Goal: Information Seeking & Learning: Learn about a topic

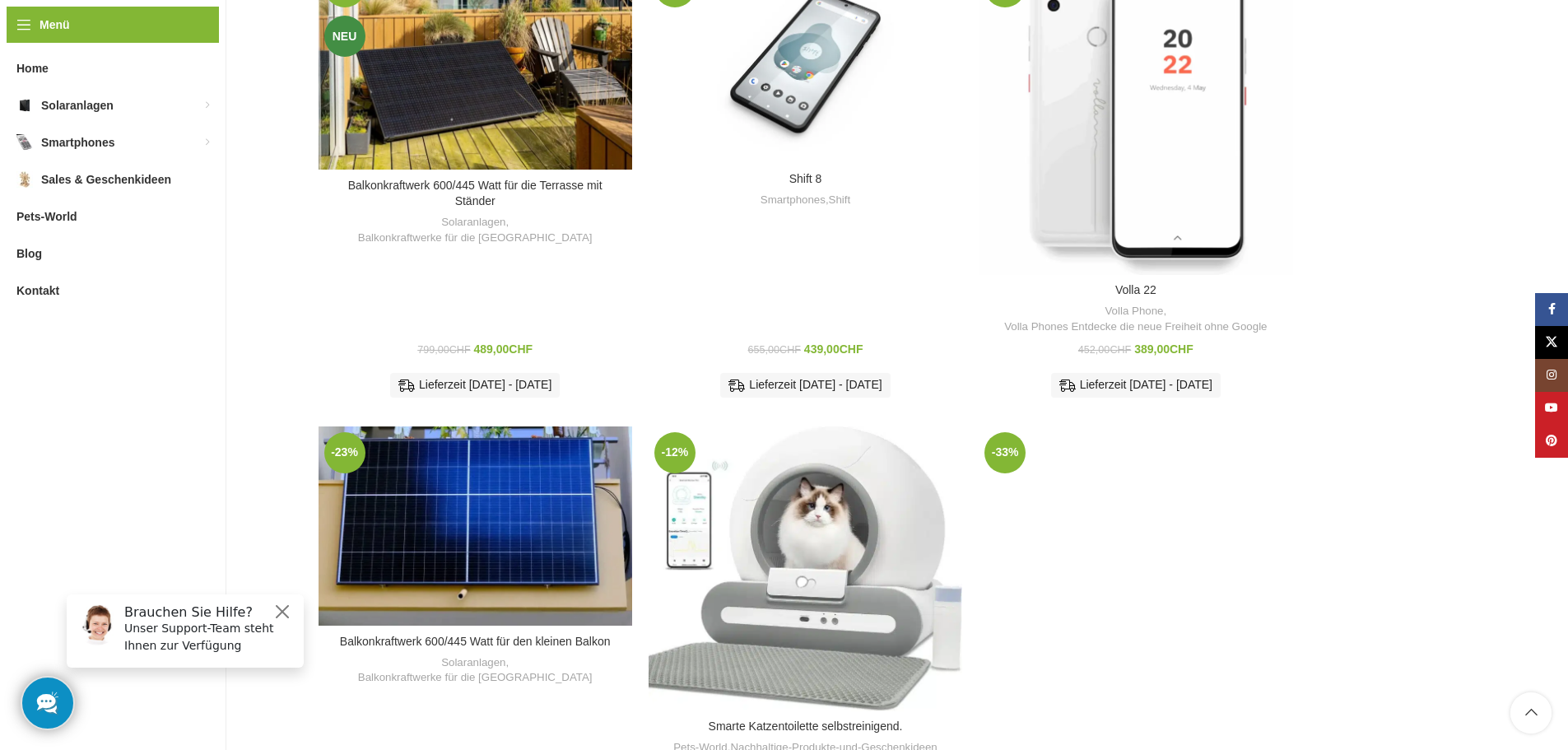
scroll to position [849, 0]
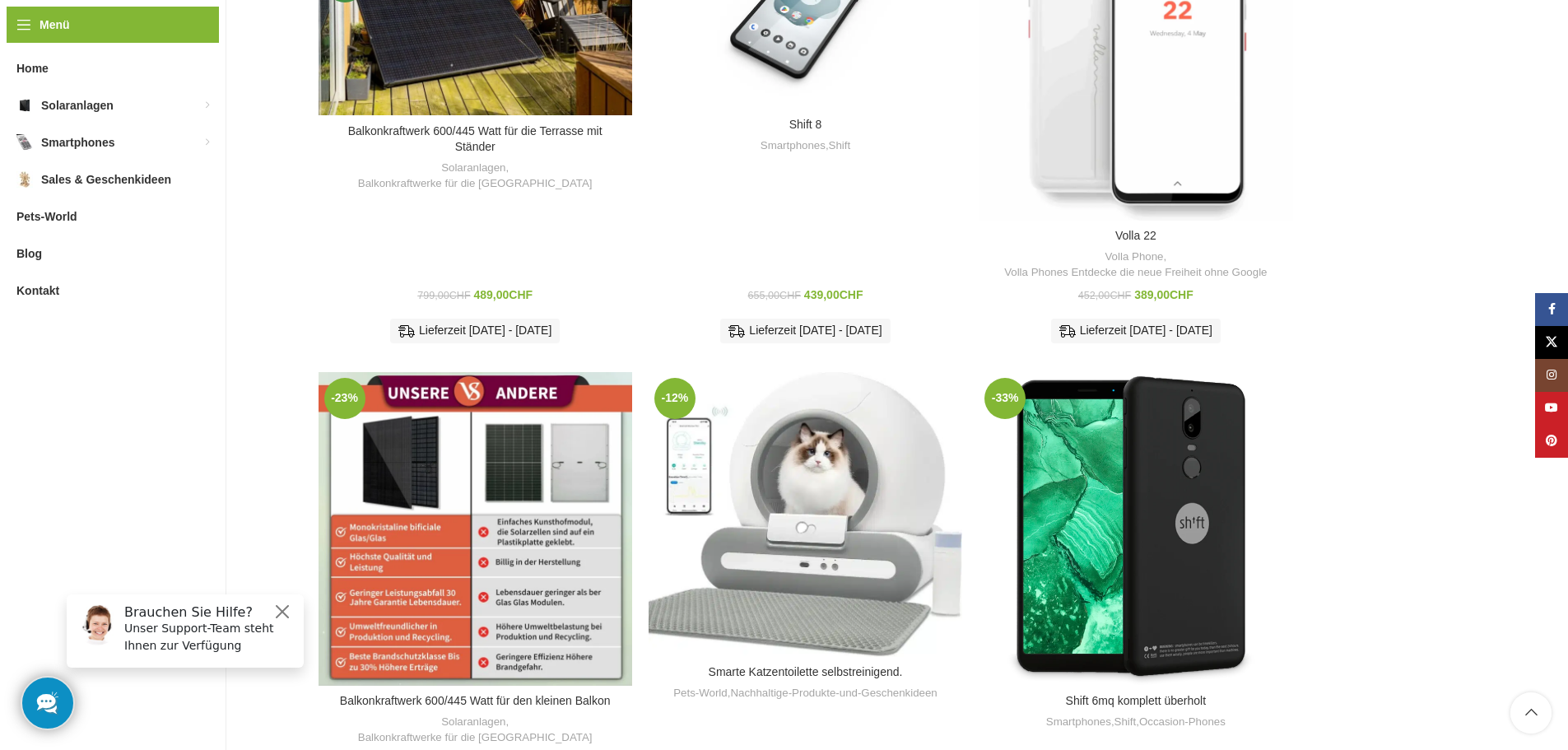
click at [444, 446] on div "Balkonkraftwerk 600/445 Watt für den kleinen Balkon" at bounding box center [456, 529] width 40 height 314
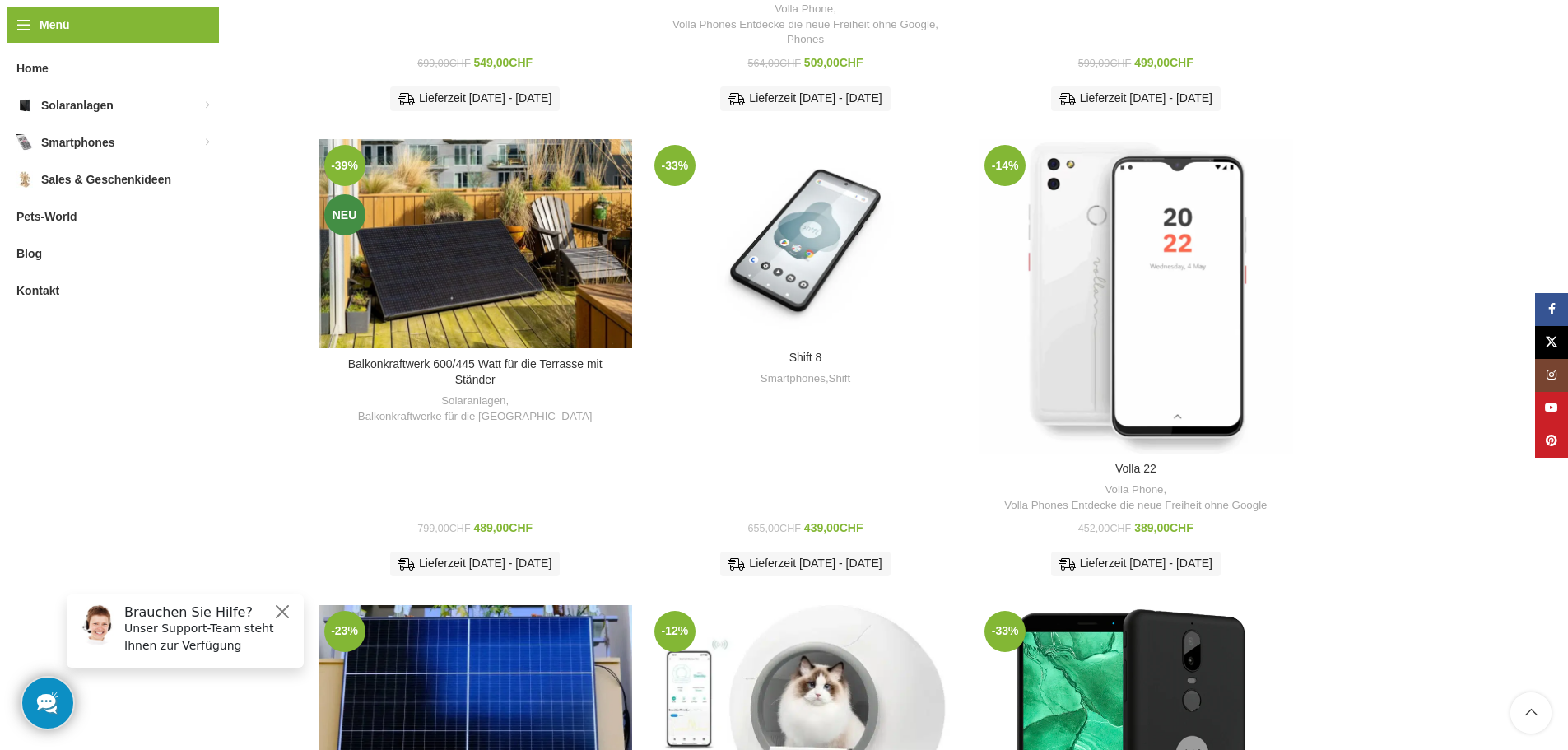
scroll to position [601, 0]
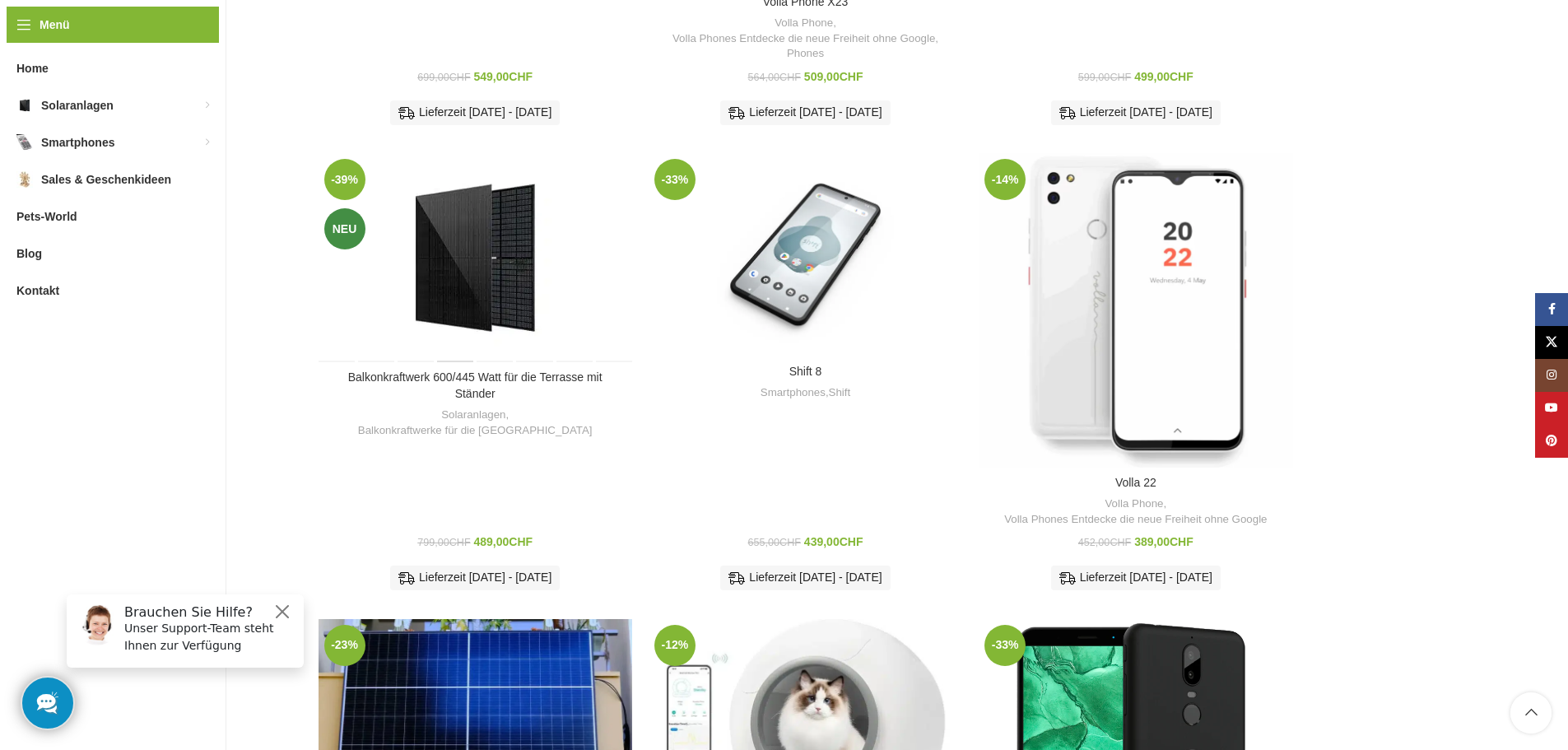
click at [474, 281] on div "Balkonkraftwerk 600/445 Watt für die Terrasse mit Ständer" at bounding box center [456, 258] width 40 height 209
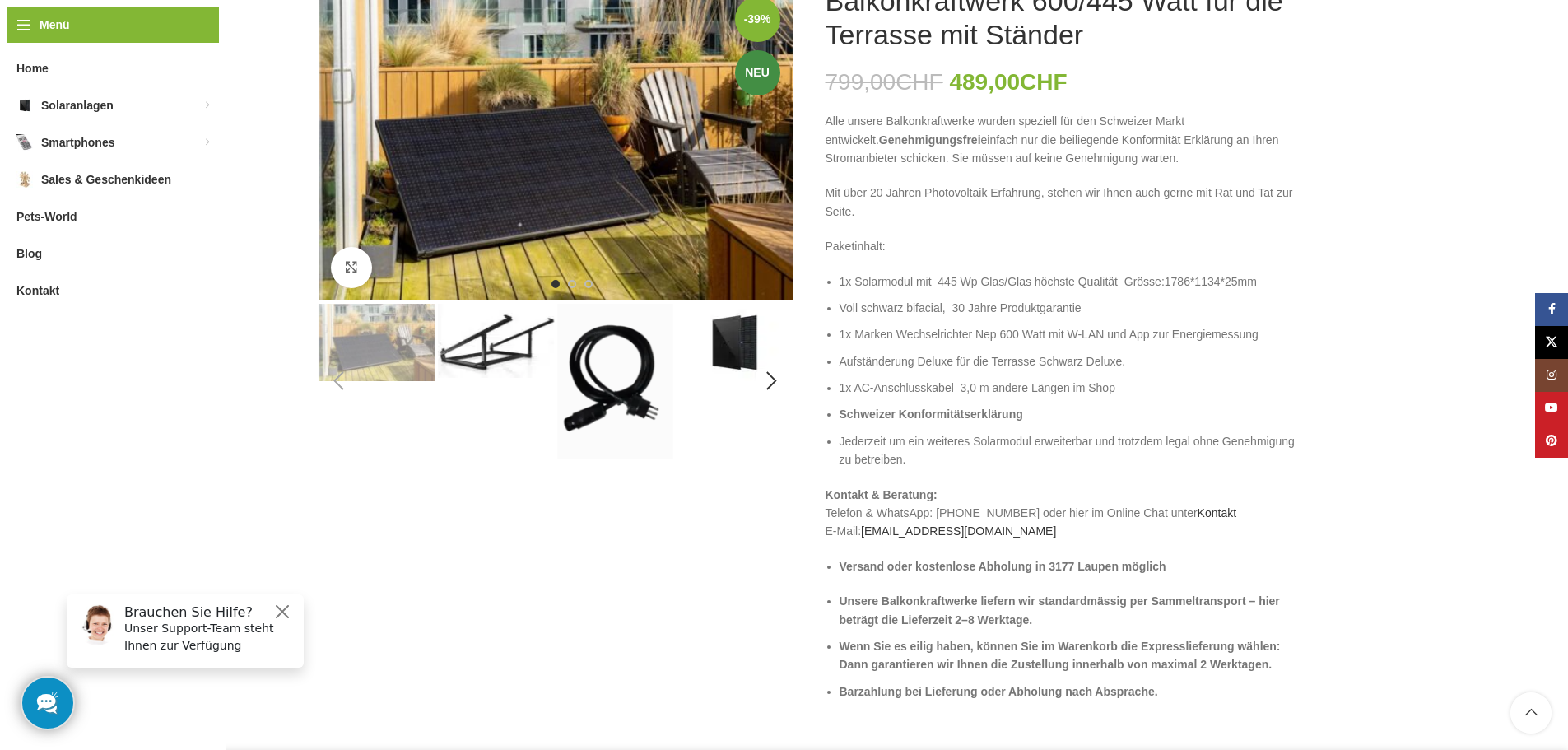
scroll to position [165, 0]
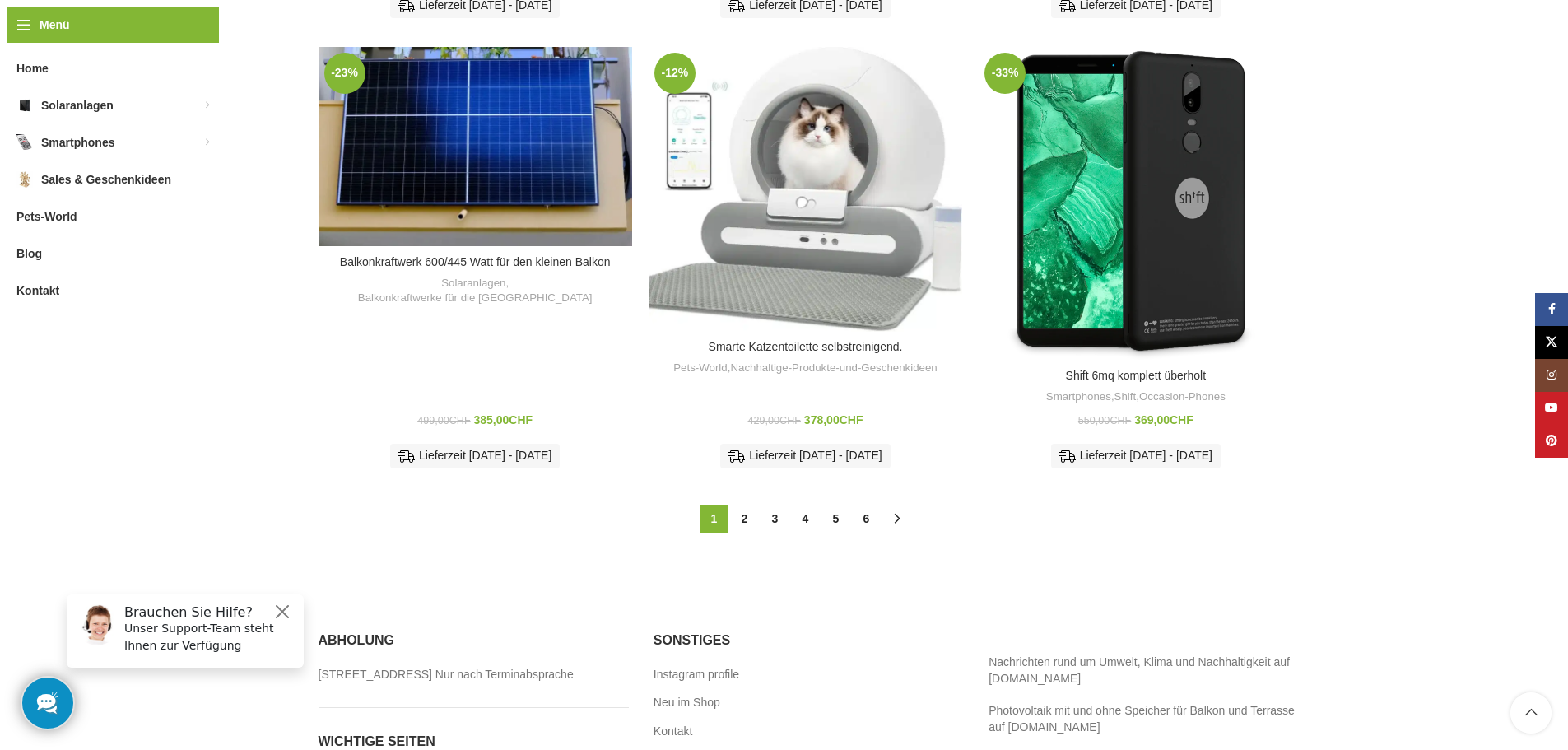
scroll to position [1178, 0]
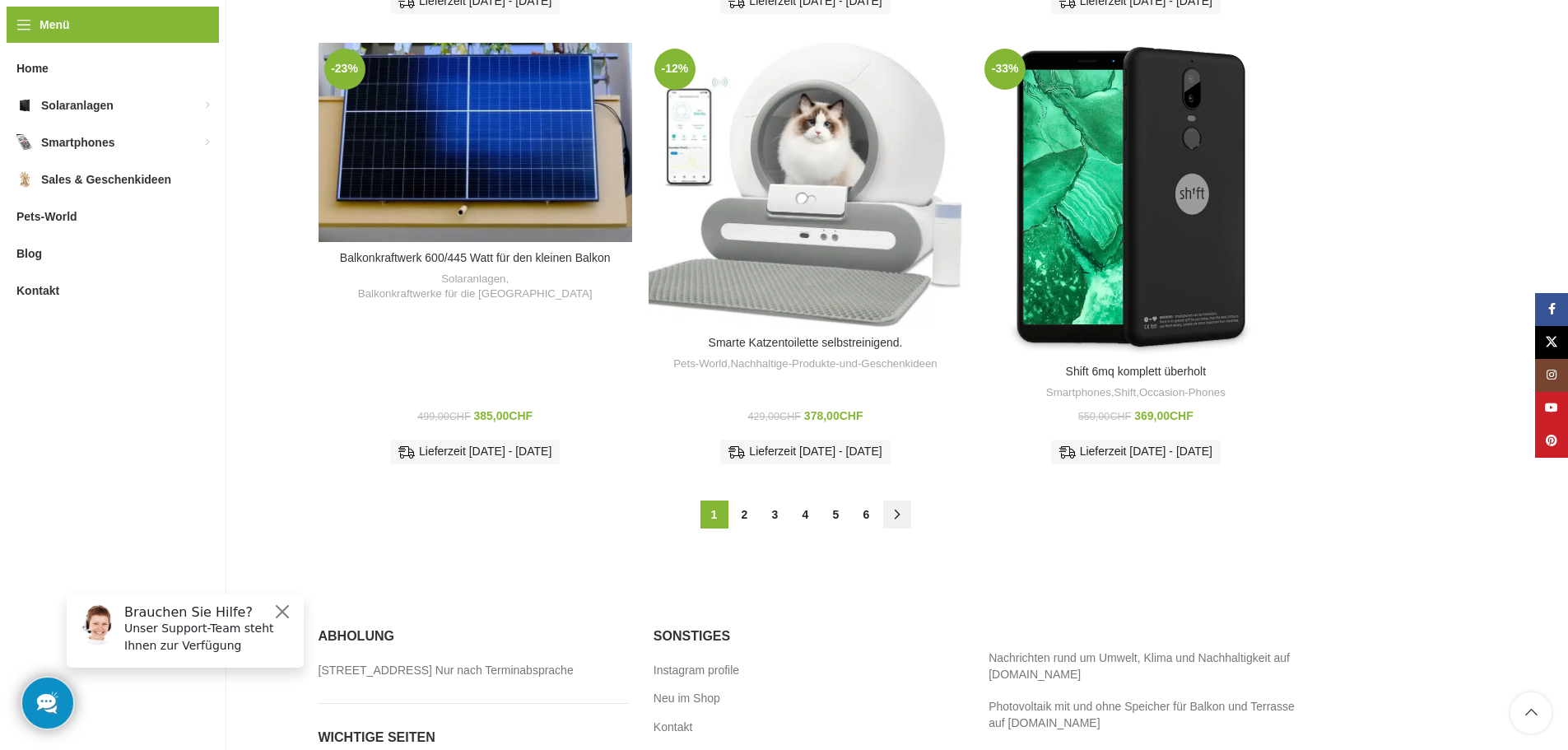
click at [891, 515] on link "→" at bounding box center [897, 515] width 28 height 28
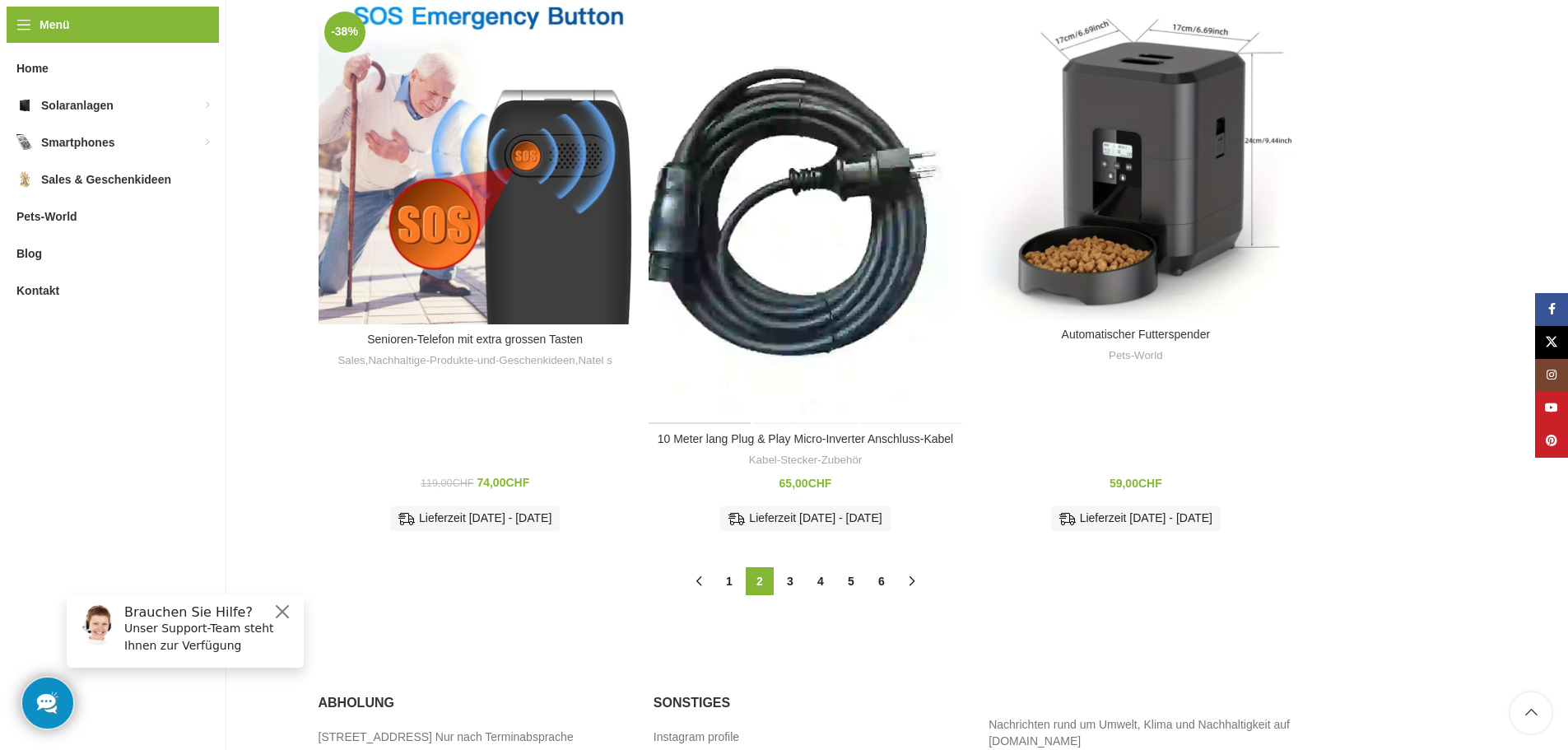
scroll to position [1315, 0]
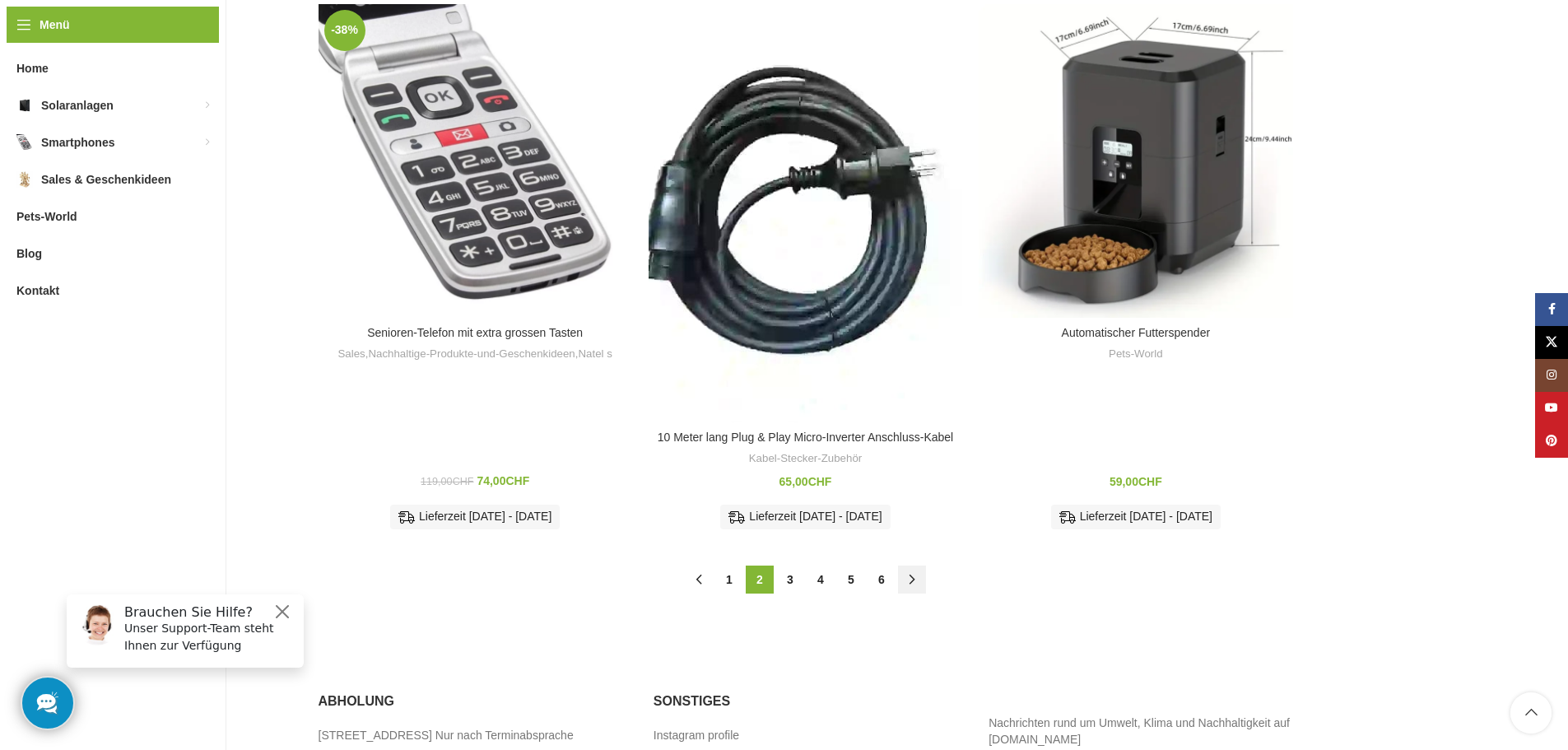
click at [910, 579] on link "→" at bounding box center [912, 580] width 28 height 28
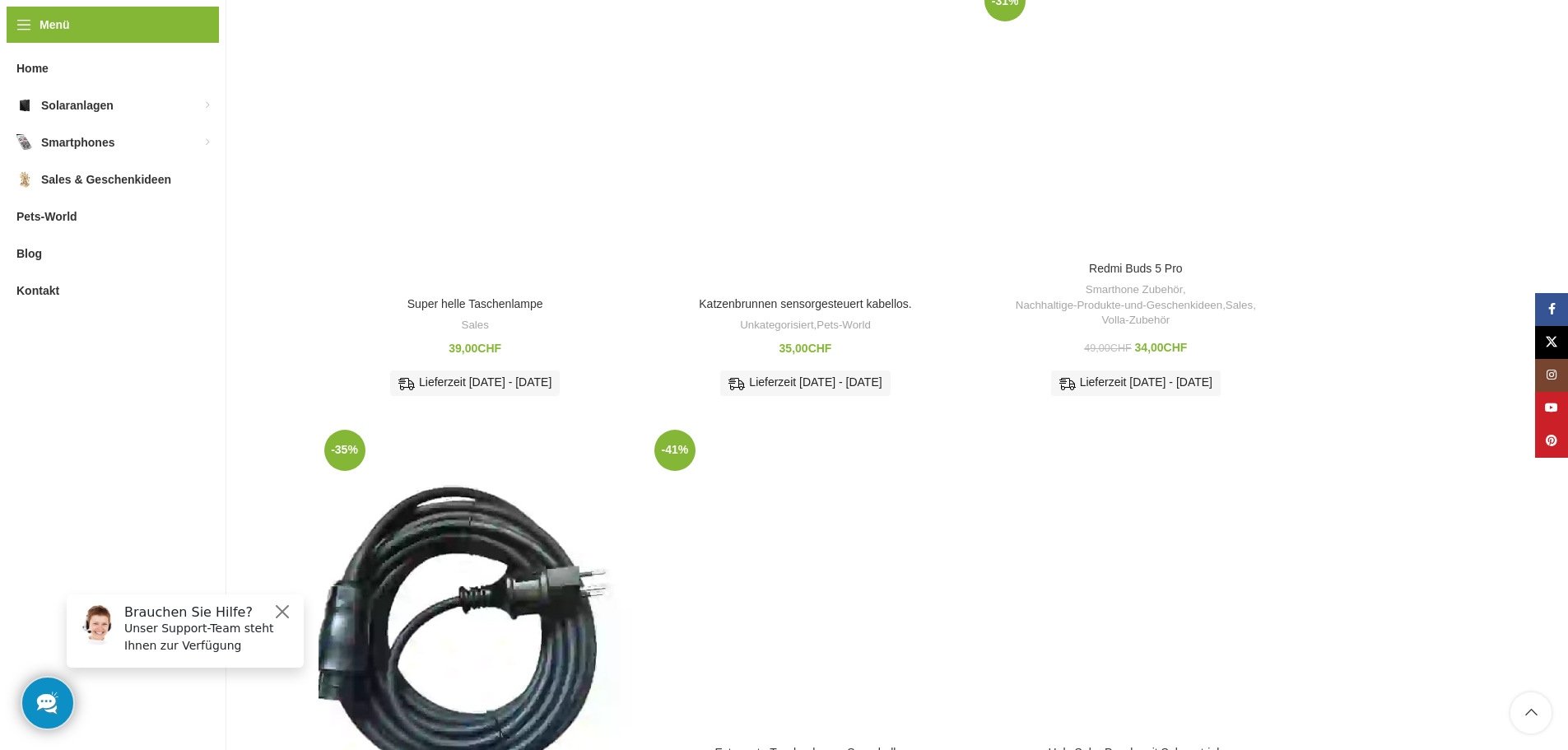
scroll to position [574, 0]
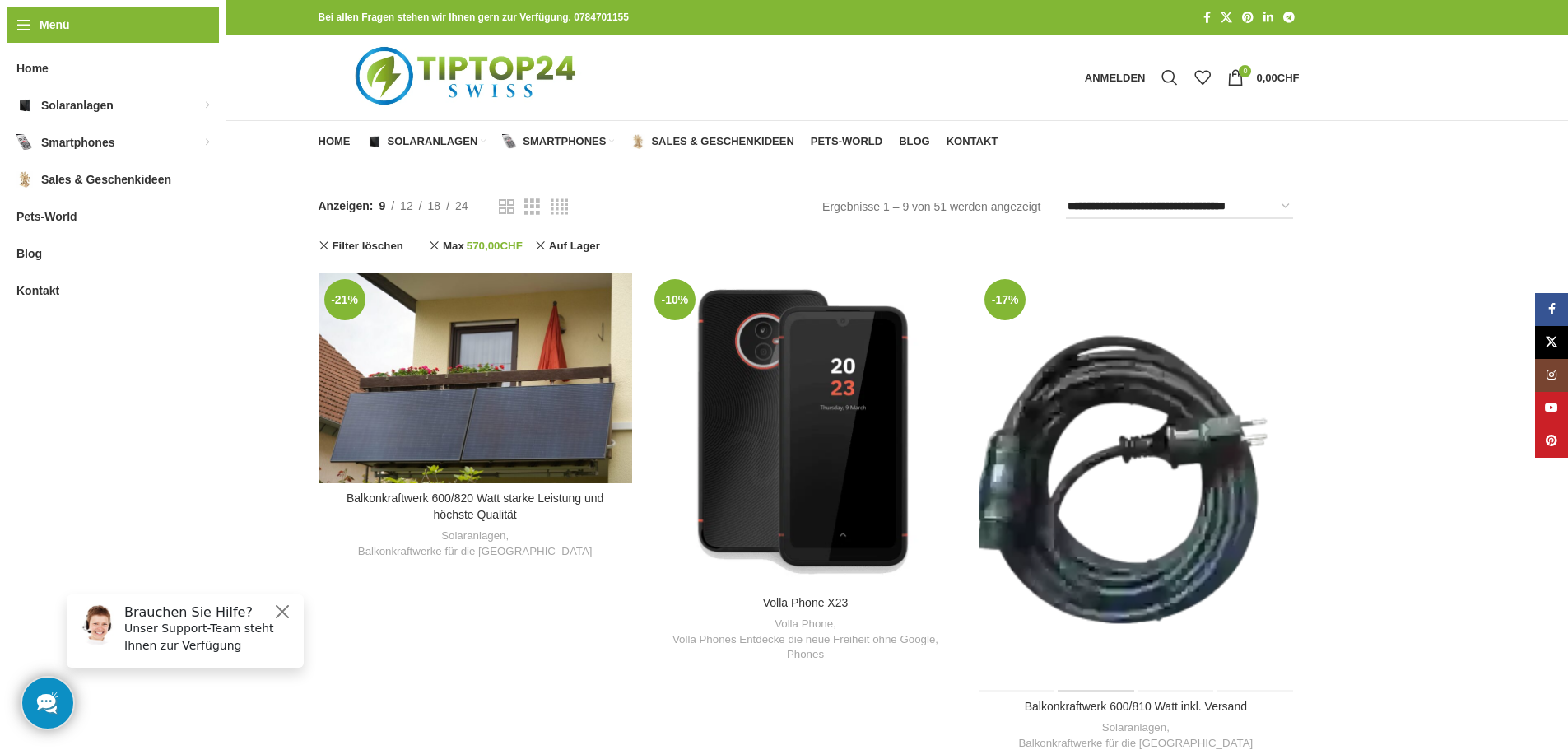
click at [1128, 434] on div "Balkonkraftwerk 600/810 Watt inkl. Versand" at bounding box center [1097, 483] width 78 height 418
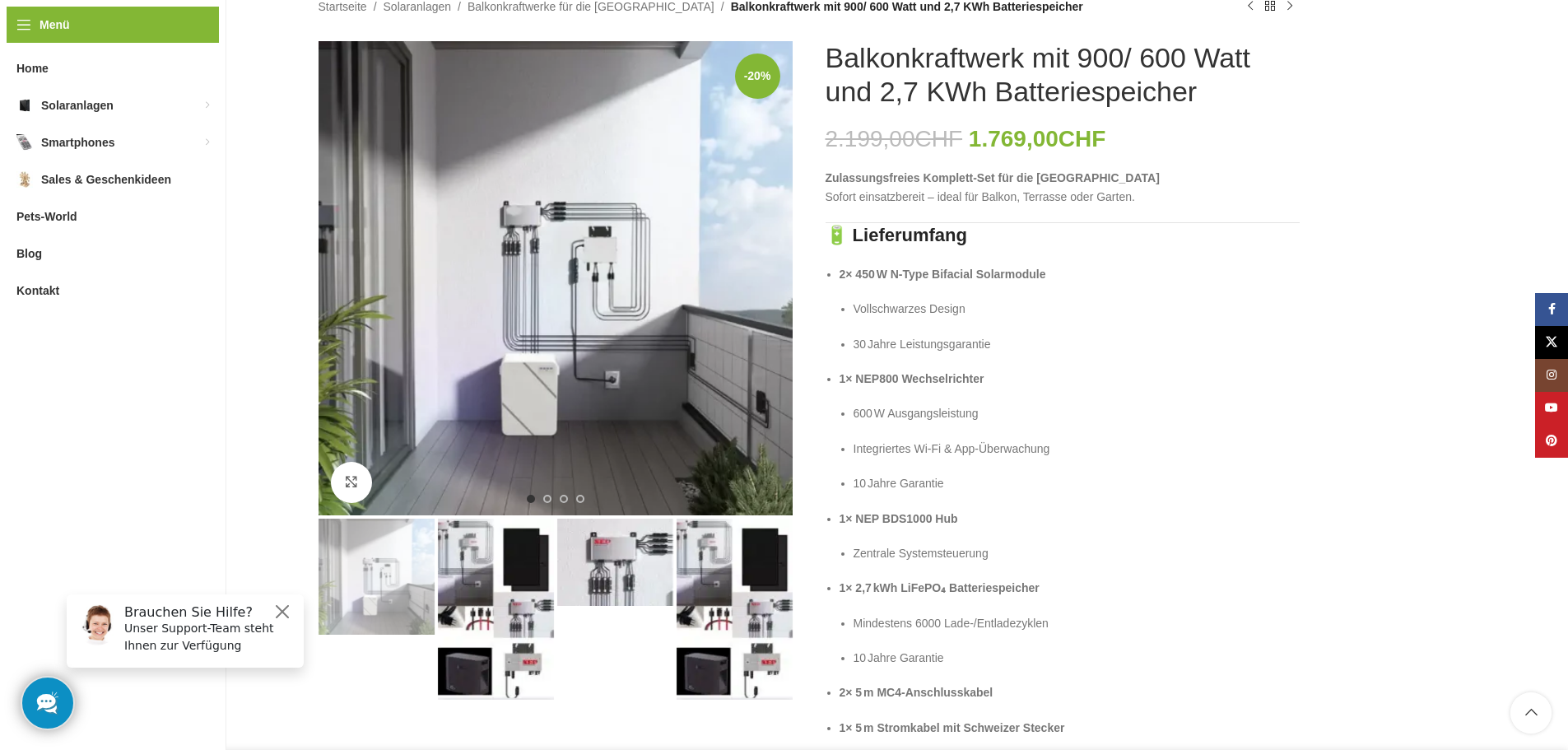
scroll to position [165, 0]
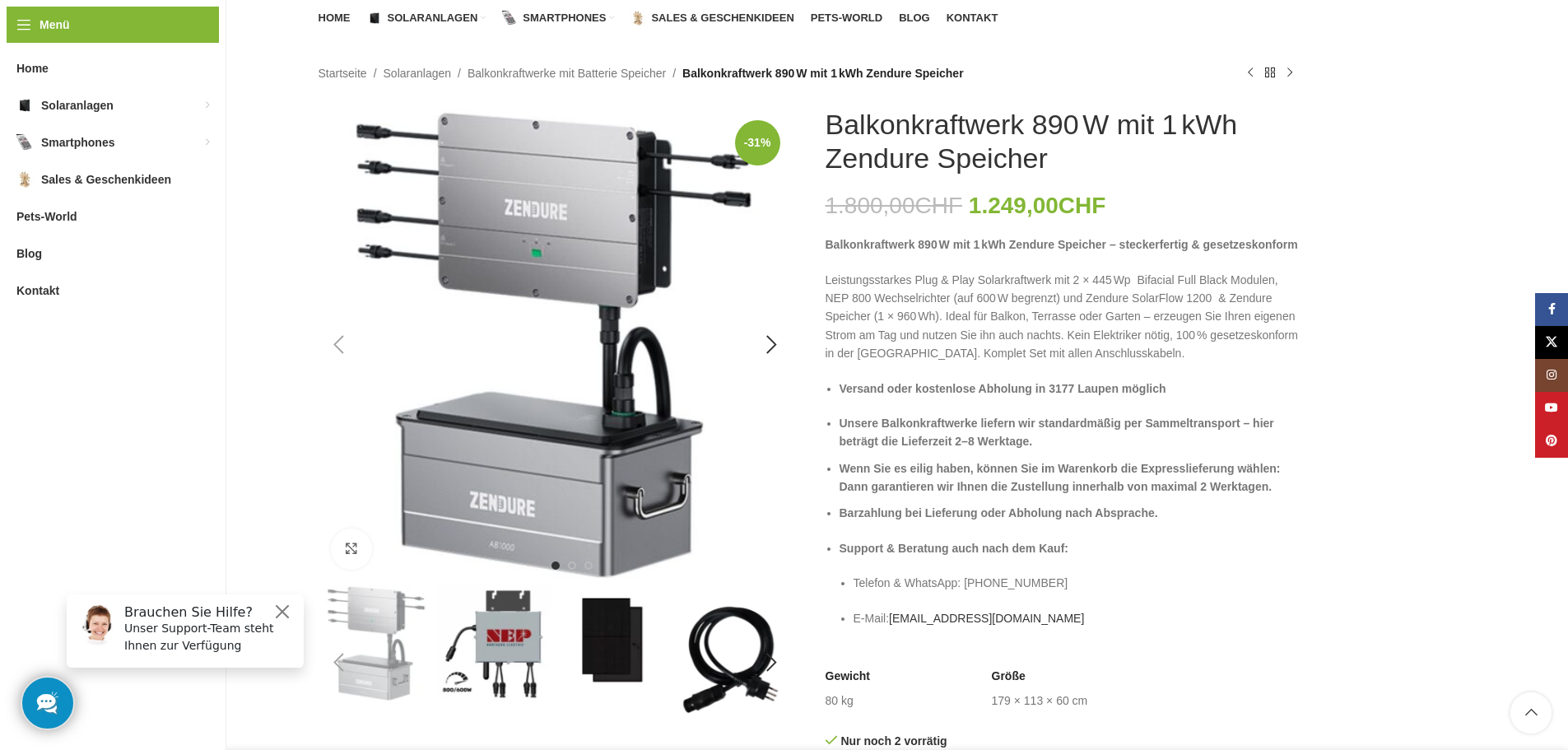
scroll to position [165, 0]
